Goal: Navigation & Orientation: Find specific page/section

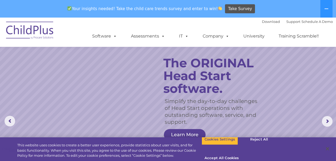
scroll to position [198, 0]
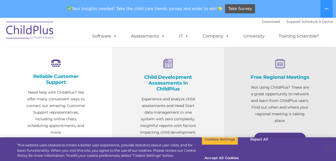
select select "MEDIUM"
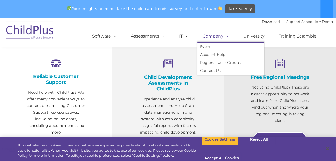
click at [211, 37] on link "Company" at bounding box center [215, 36] width 37 height 11
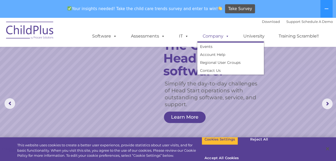
click at [211, 37] on link "Company" at bounding box center [215, 36] width 37 height 11
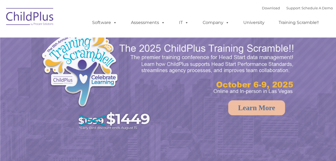
select select "MEDIUM"
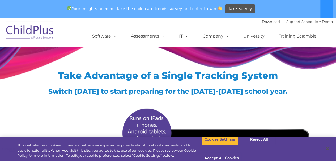
click at [45, 33] on img at bounding box center [29, 31] width 53 height 27
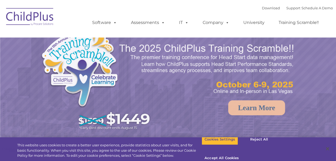
select select "MEDIUM"
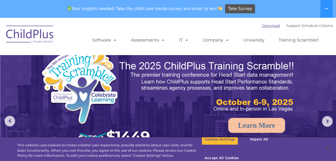
click at [264, 27] on link "Download" at bounding box center [271, 25] width 18 height 4
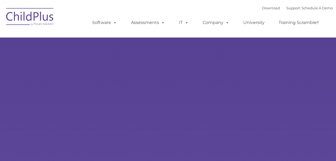
type input ""
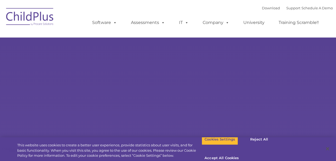
select select "MEDIUM"
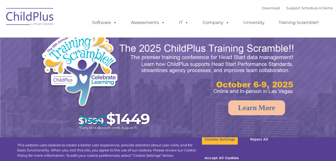
select select "MEDIUM"
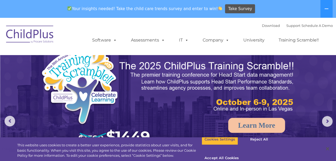
click at [40, 34] on img at bounding box center [29, 35] width 53 height 27
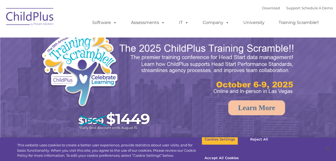
select select "MEDIUM"
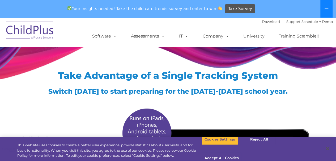
click at [327, 11] on button at bounding box center [326, 9] width 12 height 18
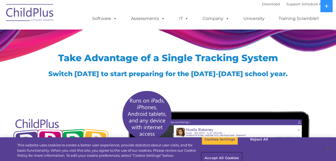
click at [242, 152] on button "Accept All Cookies" at bounding box center [222, 157] width 40 height 11
